Goal: Obtain resource: Obtain resource

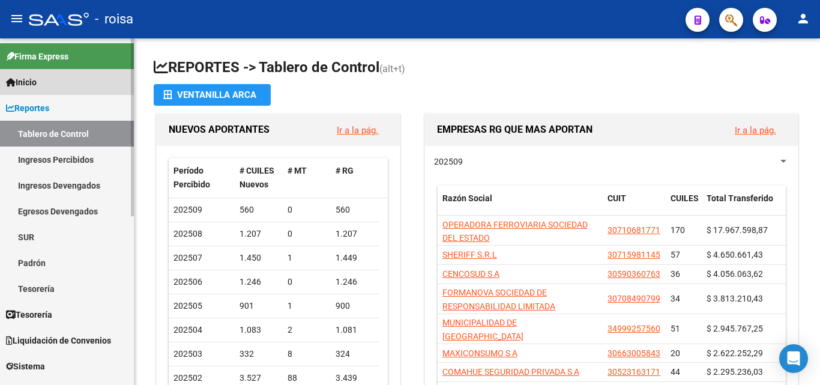
click at [31, 90] on link "Inicio" at bounding box center [67, 82] width 134 height 26
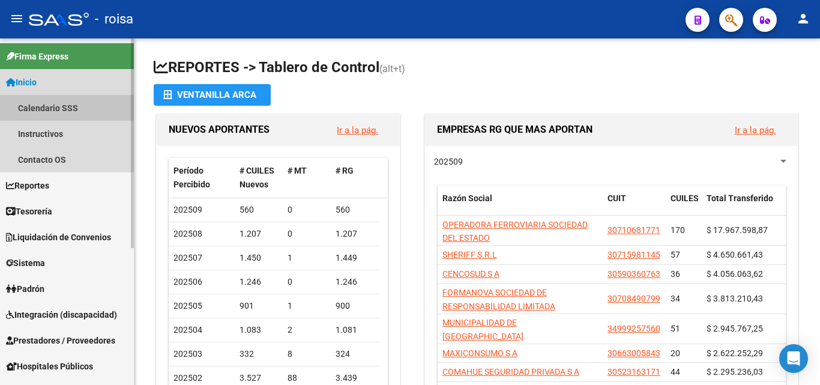
click at [43, 112] on link "Calendario SSS" at bounding box center [67, 108] width 134 height 26
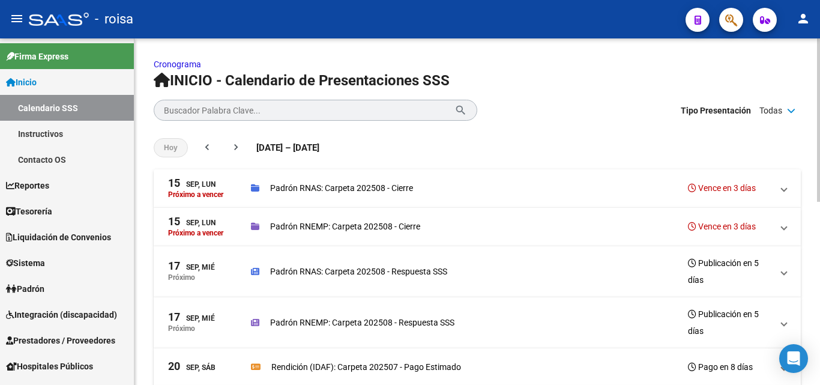
click at [382, 185] on p "Padrón RNAS: Carpeta 202508 - Cierre" at bounding box center [341, 187] width 143 height 13
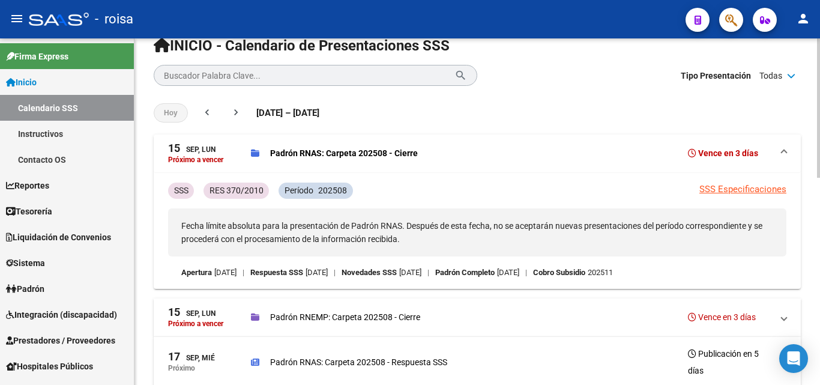
scroll to position [60, 0]
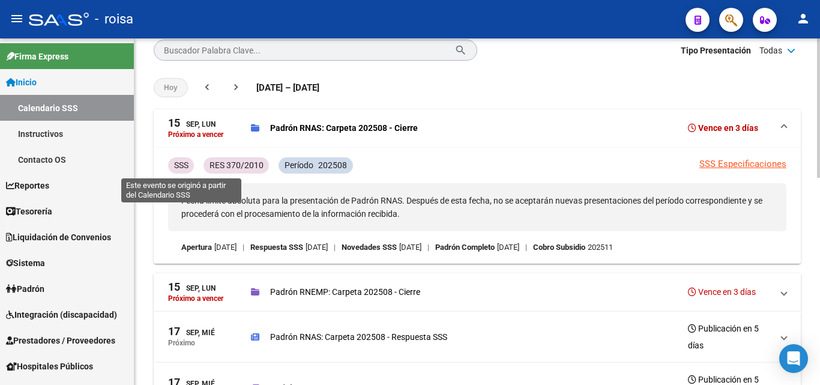
click at [178, 160] on p "SSS" at bounding box center [181, 164] width 14 height 13
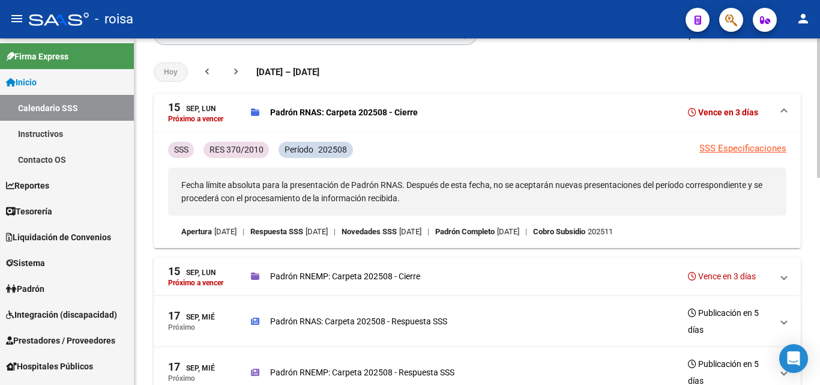
scroll to position [120, 0]
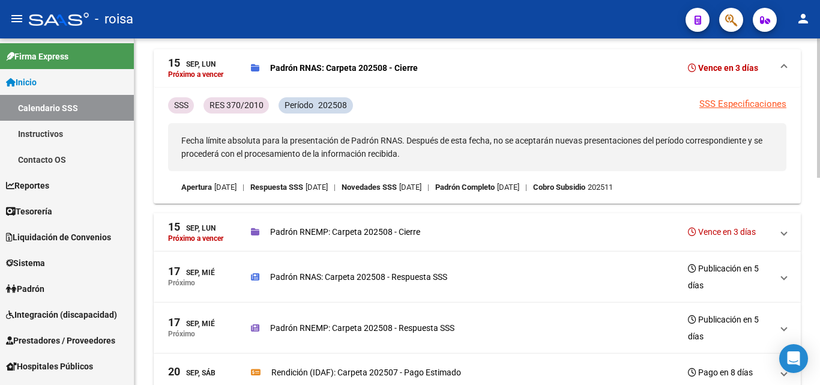
click at [740, 99] on link "SSS Especificaciones" at bounding box center [742, 103] width 87 height 11
